Goal: Information Seeking & Learning: Learn about a topic

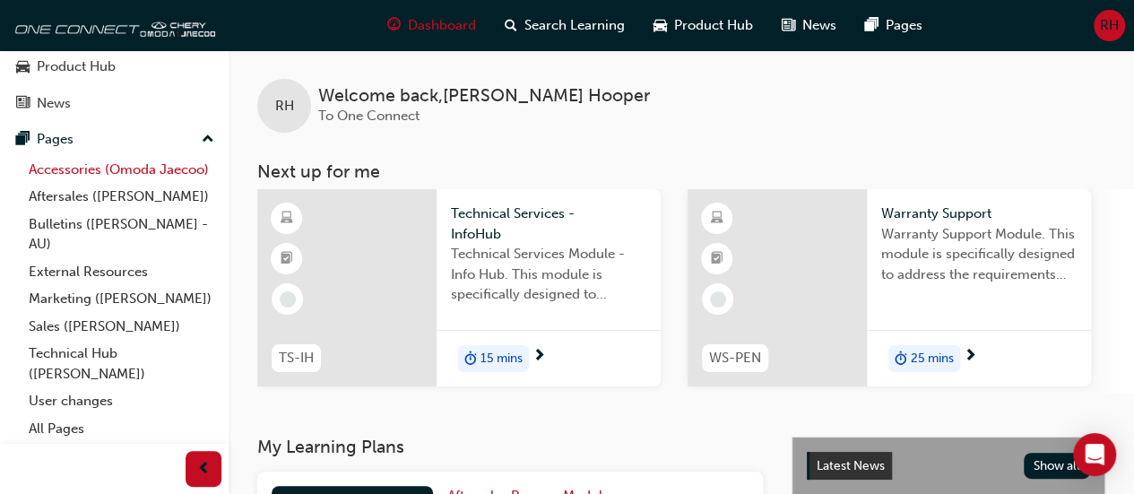
scroll to position [175, 0]
click at [65, 362] on link "Technical Hub ([PERSON_NAME])" at bounding box center [122, 364] width 200 height 48
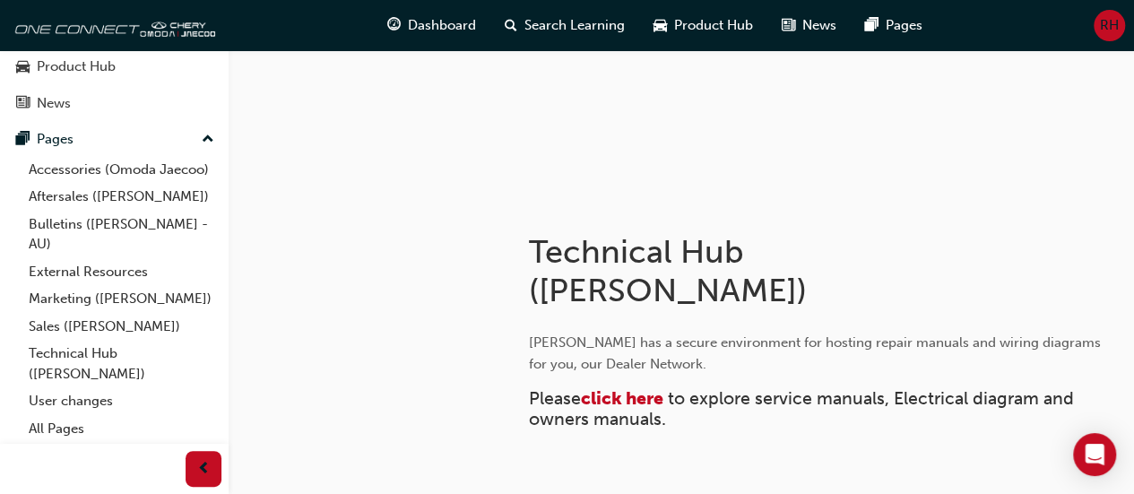
scroll to position [179, 0]
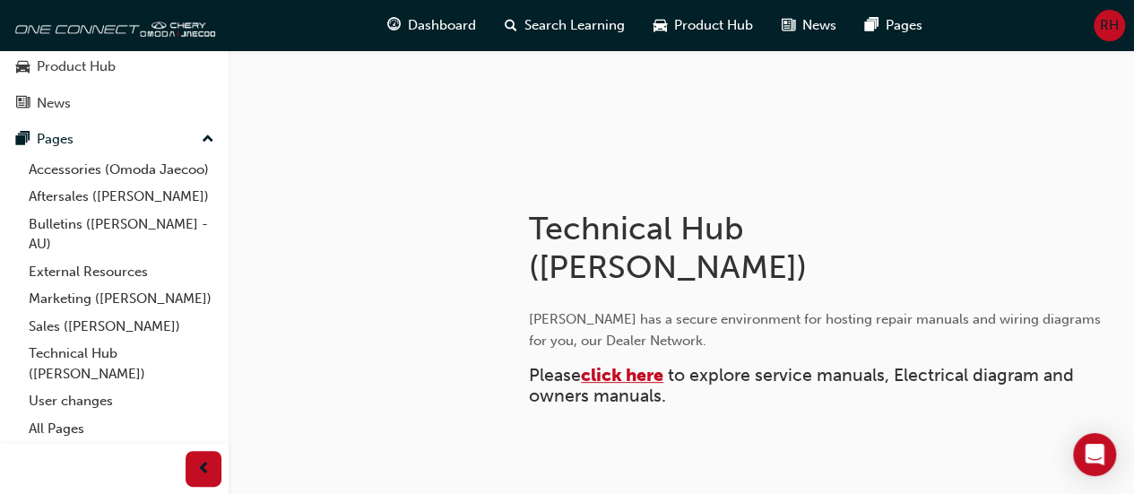
click at [602, 376] on span "click here" at bounding box center [622, 375] width 82 height 21
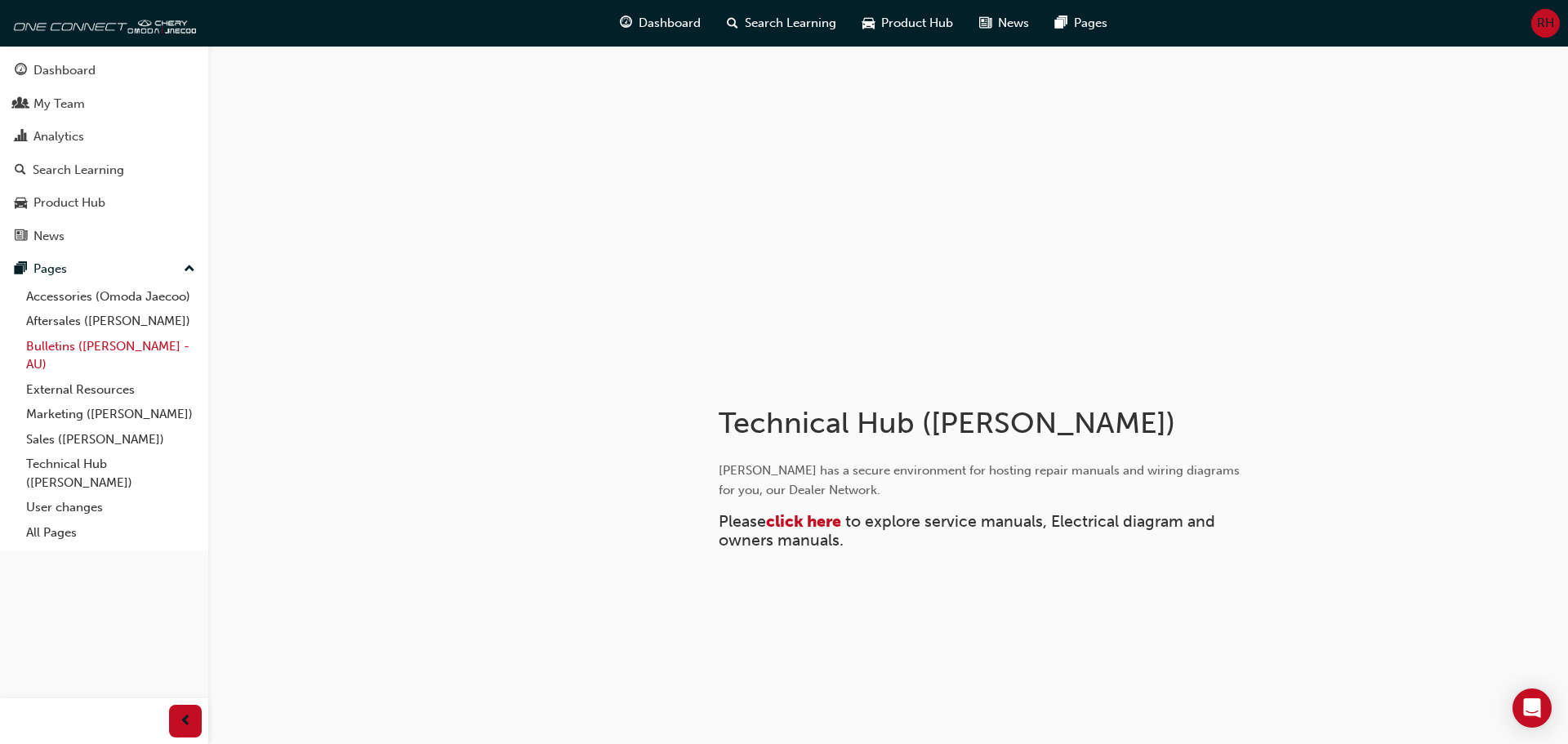
click at [49, 351] on link "Bulletins ([PERSON_NAME] - AU)" at bounding box center [111, 356] width 182 height 44
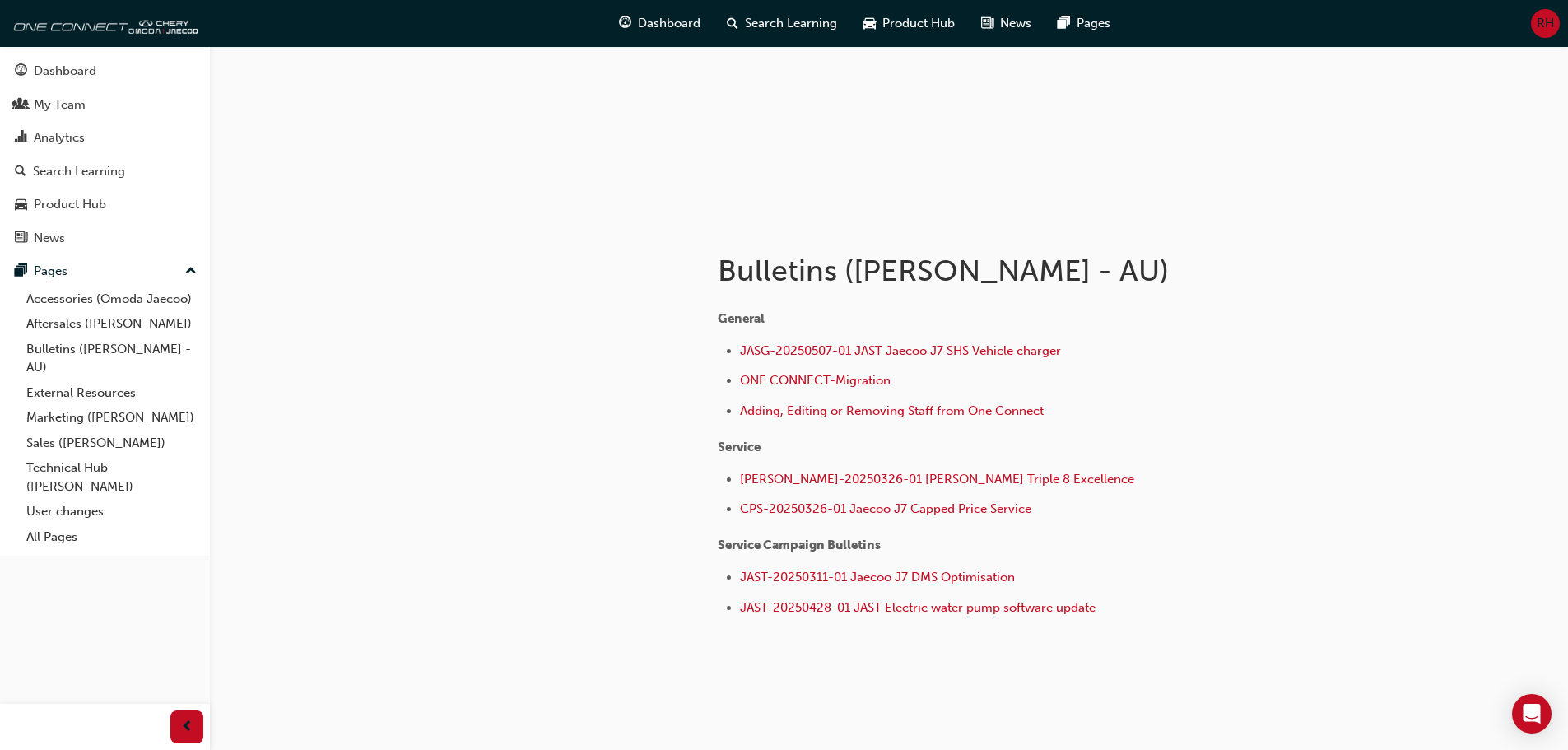
scroll to position [164, 0]
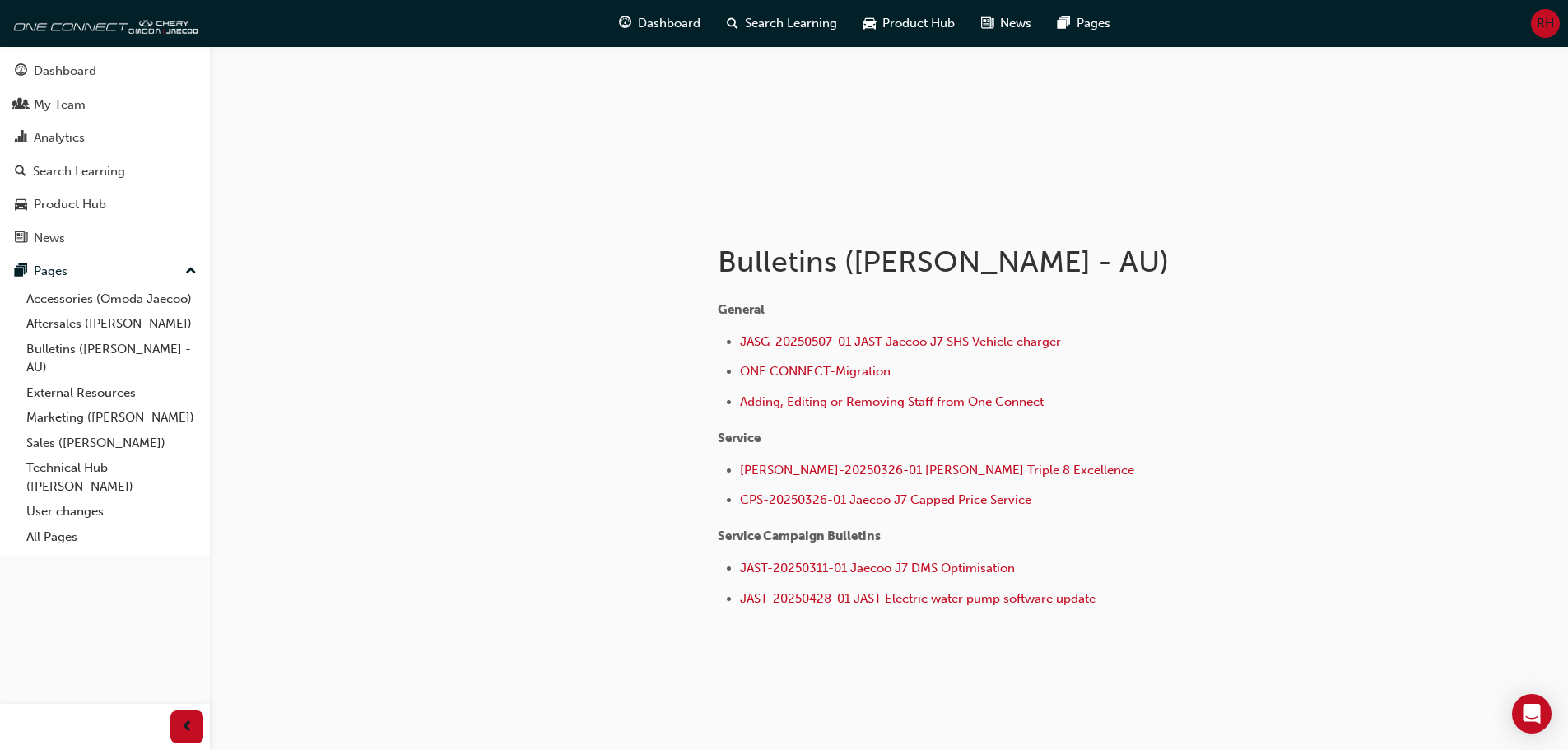
click at [935, 502] on span "CPS-20250326-01 Jaecoo J7 Capped Price Service" at bounding box center [886, 499] width 291 height 15
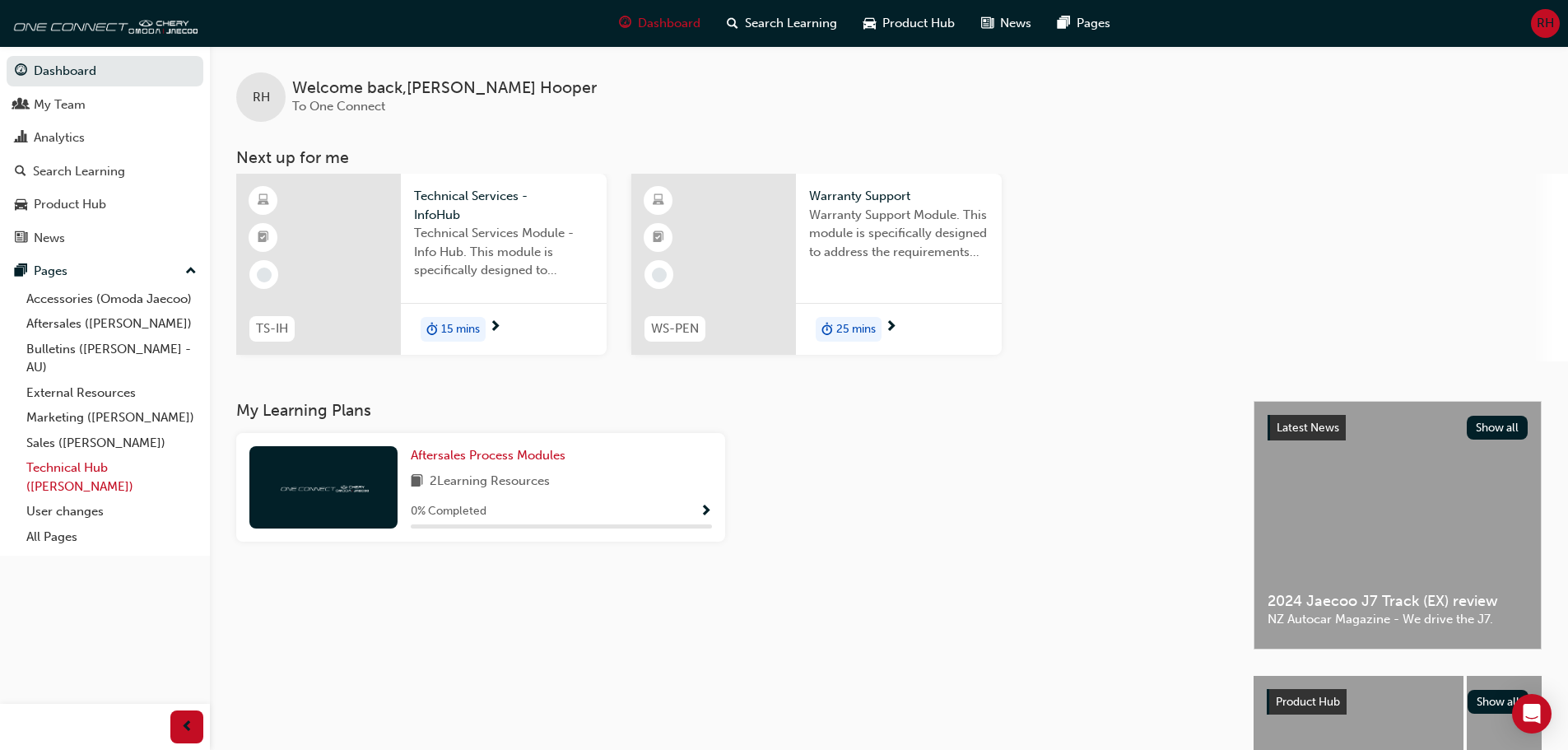
click at [113, 468] on link "Technical Hub ([PERSON_NAME])" at bounding box center [112, 477] width 184 height 44
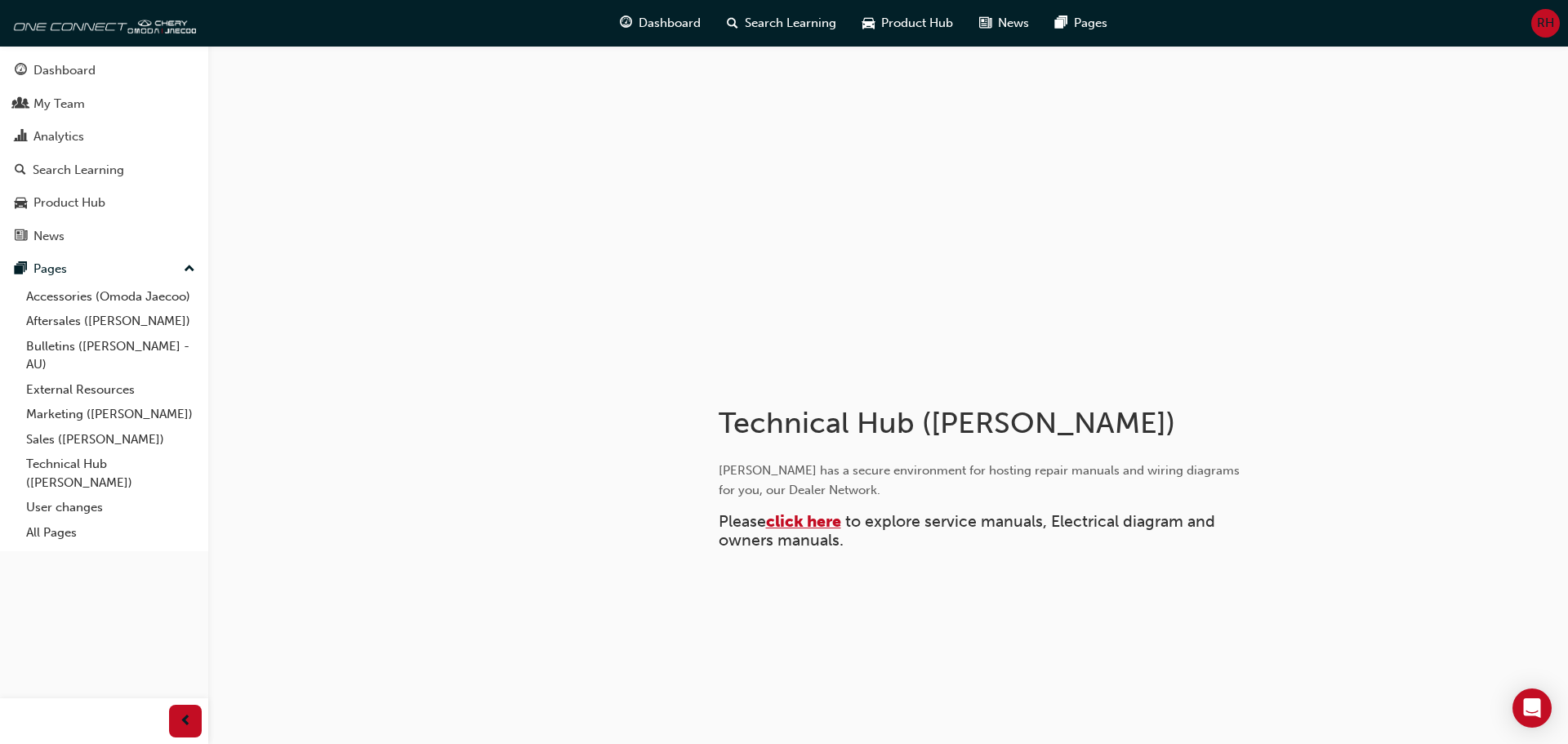
click at [796, 518] on span "click here" at bounding box center [804, 521] width 75 height 19
